Goal: Obtain resource: Obtain resource

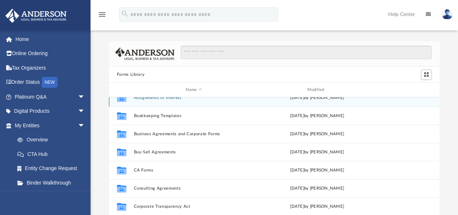
scroll to position [72, 0]
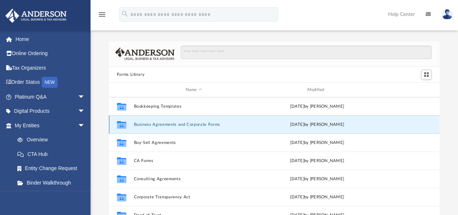
click at [175, 125] on button "Business Agreements and Corporate Forms" at bounding box center [194, 124] width 120 height 5
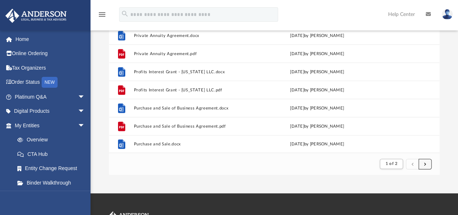
click at [423, 164] on button "submit" at bounding box center [425, 164] width 13 height 11
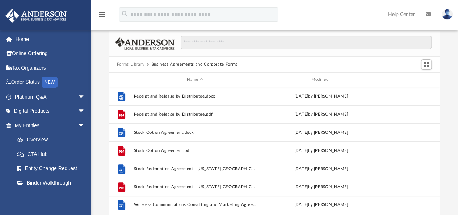
scroll to position [0, 0]
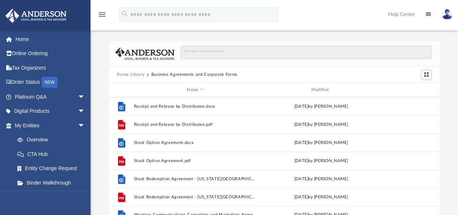
click at [137, 72] on button "Forms Library" at bounding box center [131, 74] width 28 height 7
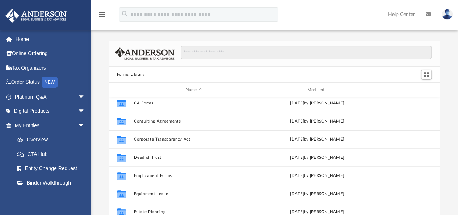
scroll to position [145, 0]
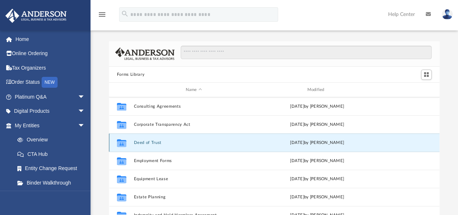
click at [144, 143] on button "Deed of Trust" at bounding box center [194, 142] width 120 height 5
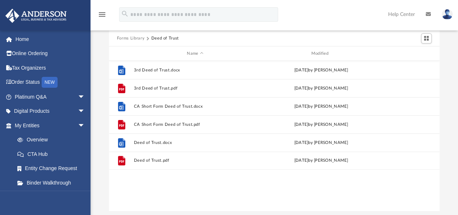
scroll to position [0, 0]
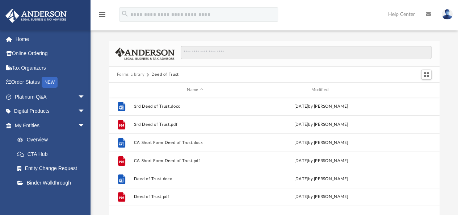
click at [133, 73] on button "Forms Library" at bounding box center [131, 74] width 28 height 7
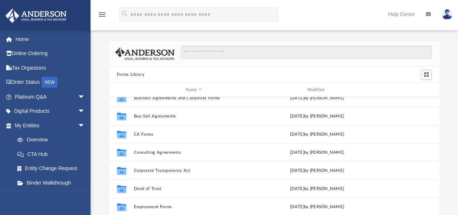
scroll to position [109, 0]
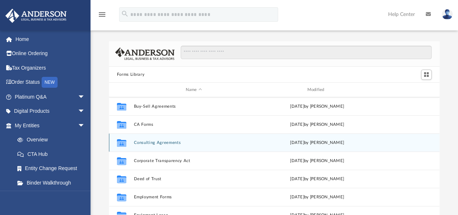
click at [169, 141] on button "Consulting Agreements" at bounding box center [194, 142] width 120 height 5
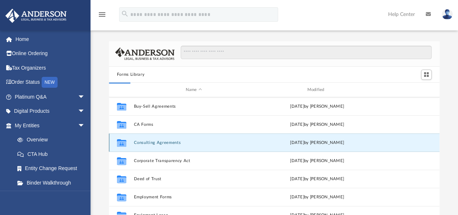
scroll to position [0, 0]
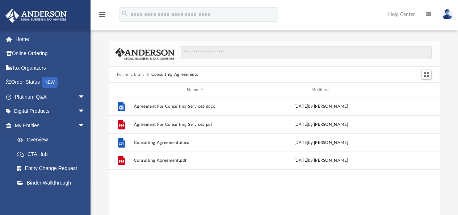
click at [130, 74] on button "Forms Library" at bounding box center [131, 74] width 28 height 7
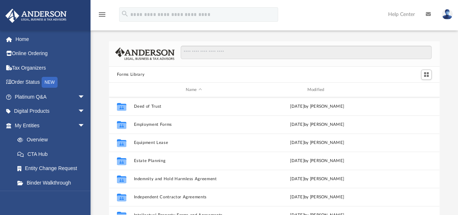
scroll to position [217, 0]
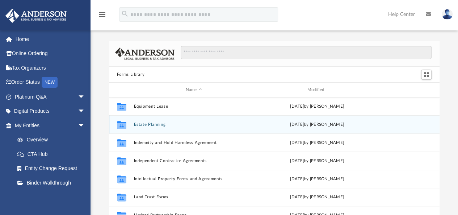
click at [152, 122] on button "Estate Planning" at bounding box center [194, 124] width 120 height 5
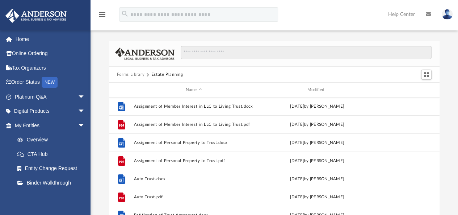
scroll to position [49, 0]
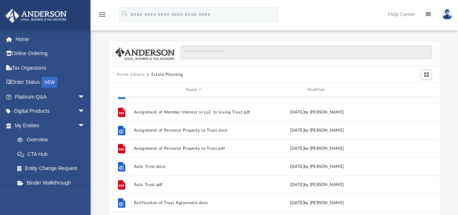
click at [136, 74] on button "Forms Library" at bounding box center [131, 74] width 28 height 7
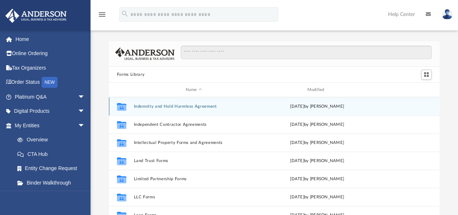
scroll to position [290, 0]
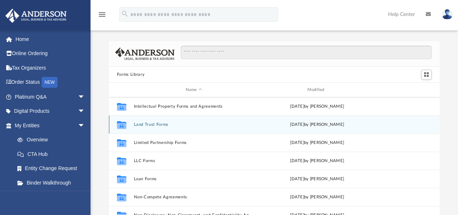
click at [147, 124] on button "Land Trust Forms" at bounding box center [194, 124] width 120 height 5
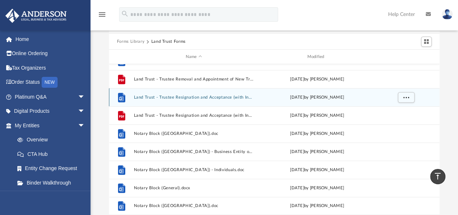
scroll to position [0, 0]
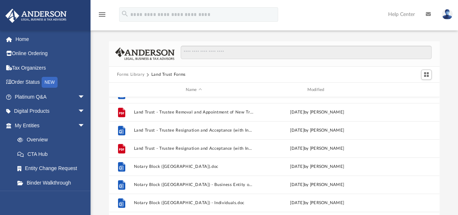
click at [135, 72] on button "Forms Library" at bounding box center [131, 74] width 28 height 7
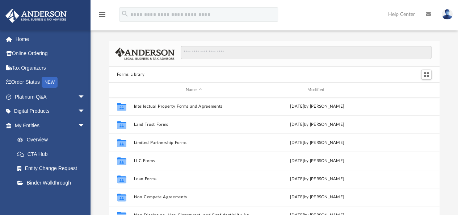
scroll to position [326, 0]
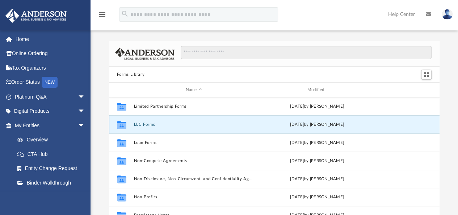
click at [146, 125] on button "LLC Forms" at bounding box center [194, 124] width 120 height 5
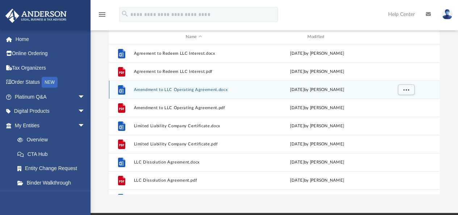
scroll to position [0, 0]
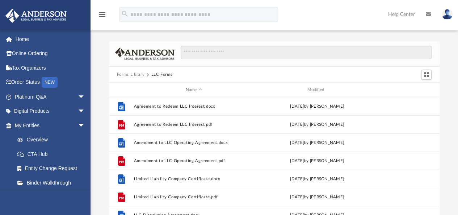
click at [133, 74] on button "Forms Library" at bounding box center [131, 74] width 28 height 7
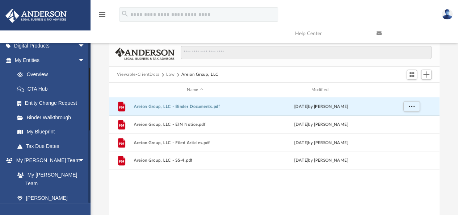
scroll to position [63, 0]
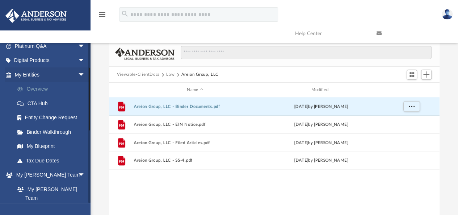
click at [44, 91] on link "Overview" at bounding box center [53, 89] width 86 height 14
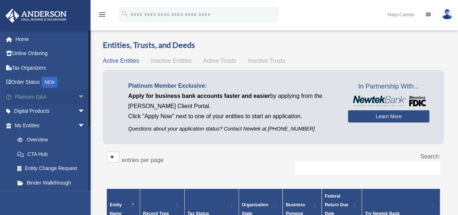
click at [78, 97] on span "arrow_drop_down" at bounding box center [85, 96] width 14 height 15
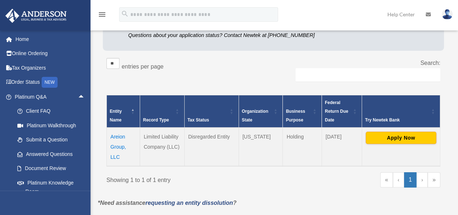
scroll to position [109, 0]
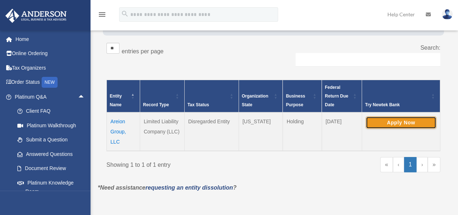
click at [378, 121] on button "Apply Now" at bounding box center [401, 122] width 71 height 12
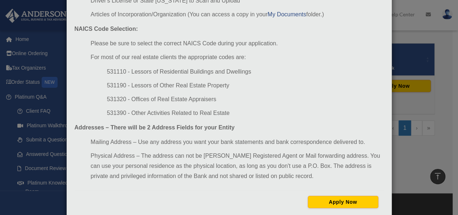
scroll to position [117, 0]
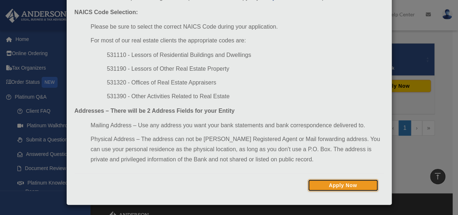
click at [348, 183] on button "Apply Now" at bounding box center [343, 185] width 71 height 12
